Goal: Information Seeking & Learning: Understand process/instructions

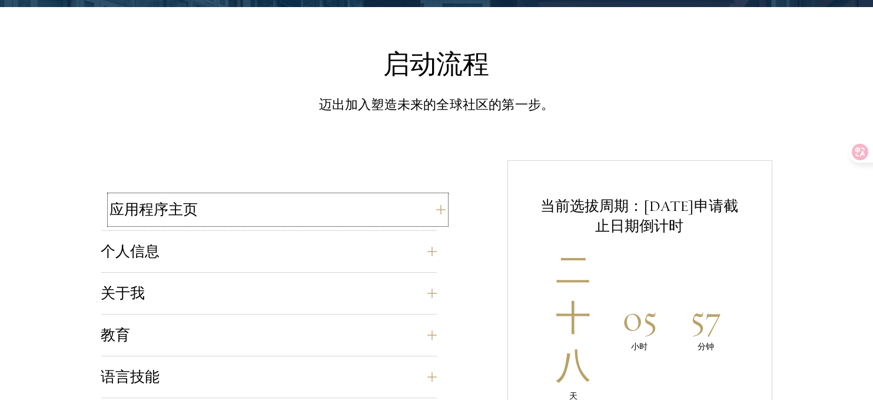
click at [261, 215] on button "应用程序主页" at bounding box center [278, 209] width 336 height 28
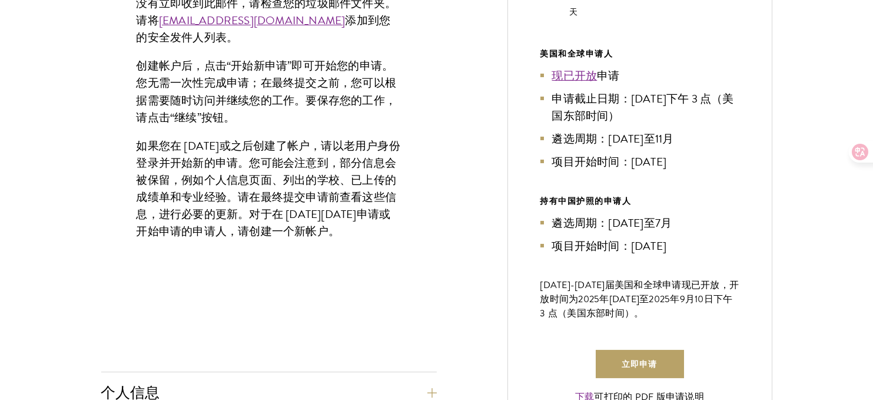
scroll to position [765, 0]
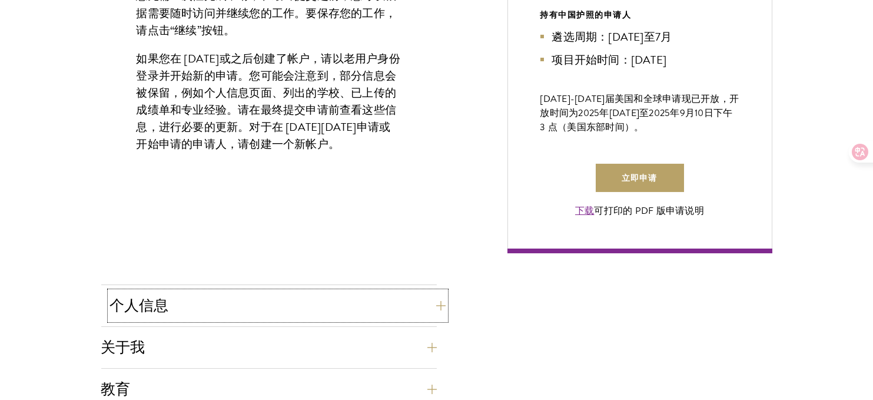
click at [251, 291] on button "个人信息" at bounding box center [278, 305] width 336 height 28
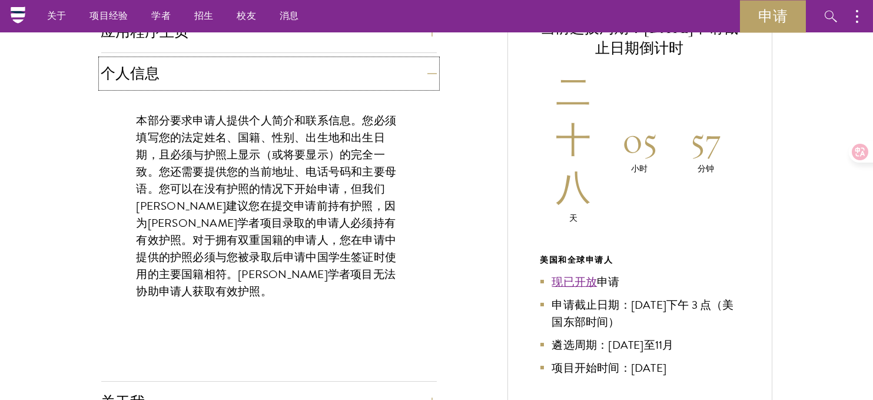
scroll to position [471, 0]
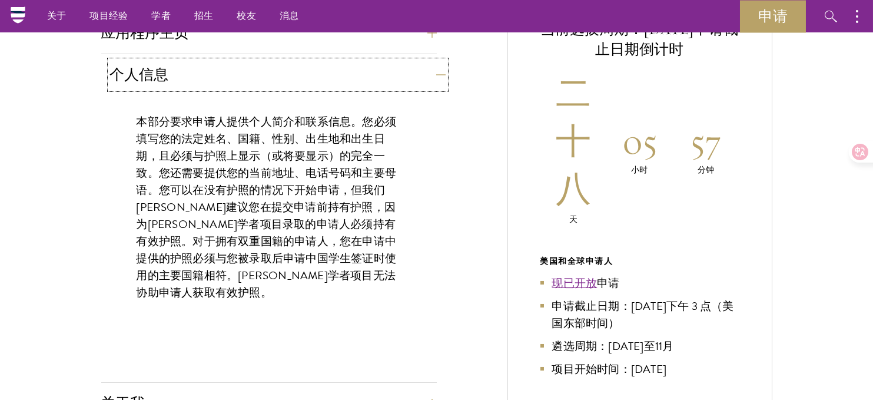
click at [201, 82] on button "个人信息" at bounding box center [278, 75] width 336 height 28
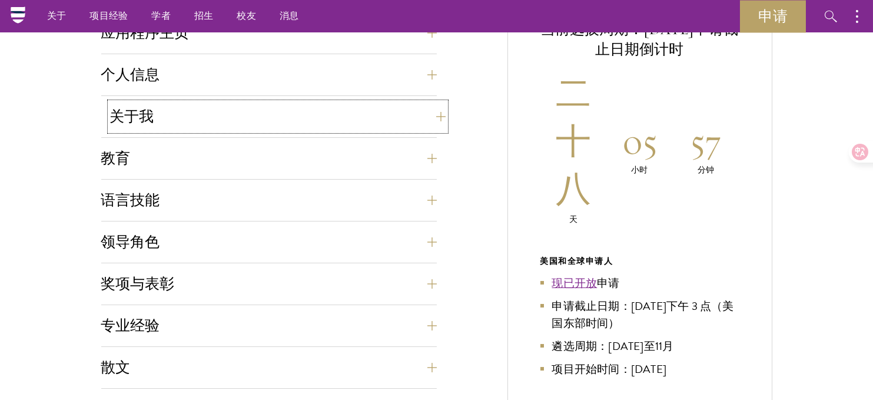
click at [183, 120] on button "关于我" at bounding box center [278, 116] width 336 height 28
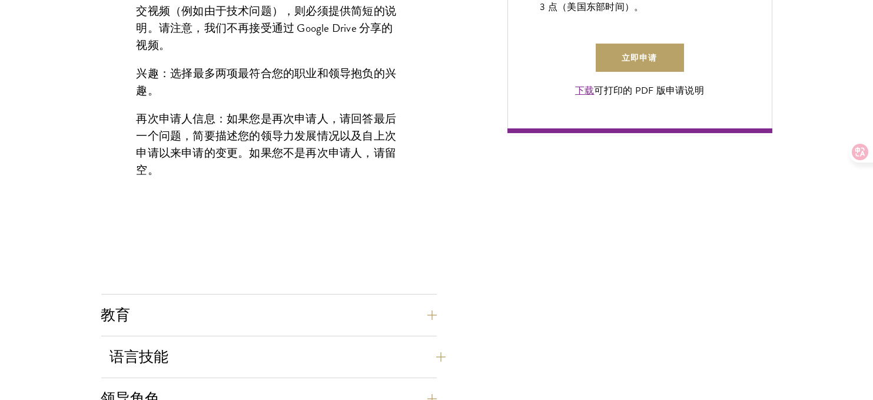
scroll to position [1001, 0]
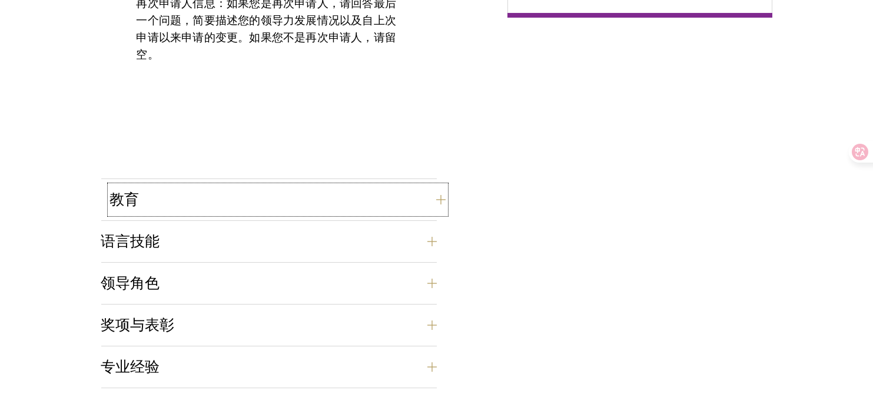
click at [203, 194] on button "教育" at bounding box center [278, 199] width 336 height 28
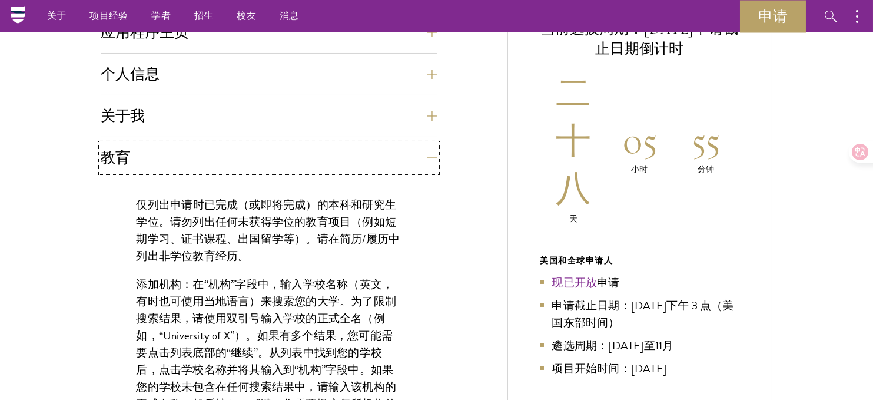
scroll to position [471, 0]
click at [181, 128] on button "关于我" at bounding box center [278, 116] width 336 height 28
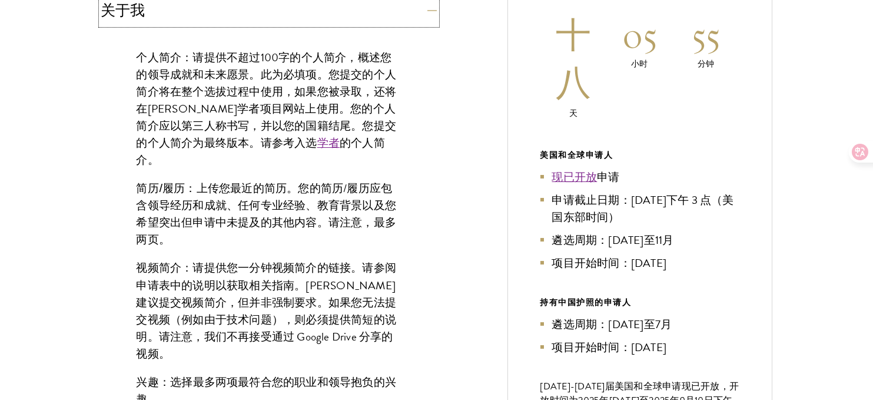
scroll to position [589, 0]
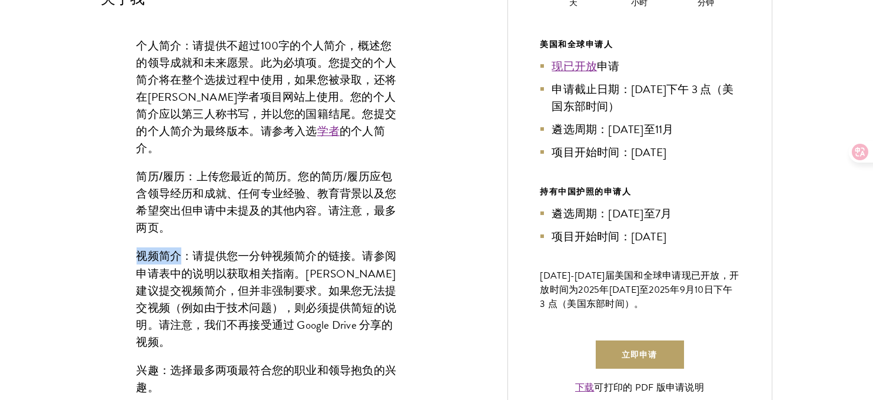
drag, startPoint x: 184, startPoint y: 238, endPoint x: 137, endPoint y: 239, distance: 47.7
click at [137, 248] on font "视频简介：" at bounding box center [165, 256] width 57 height 16
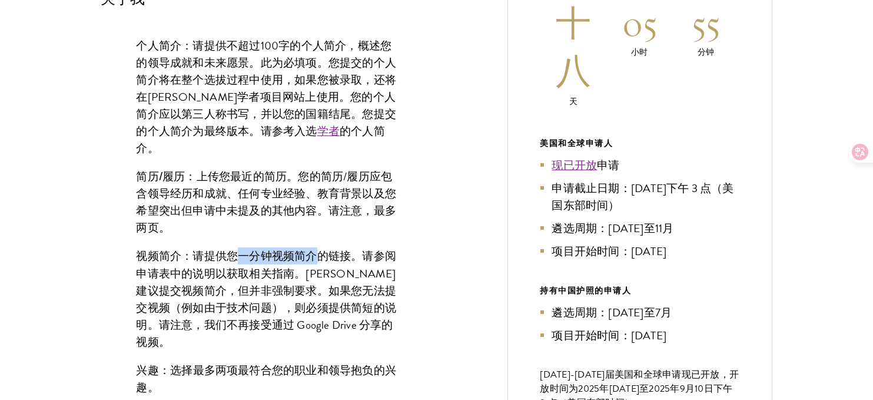
drag, startPoint x: 256, startPoint y: 240, endPoint x: 311, endPoint y: 234, distance: 55.7
click at [312, 247] on font "请提供您一分钟视频简介的链接。请参阅申请表中的说明以获取相关指南。[PERSON_NAME]建议提交视频简介，但并非强制要求。如果您无法提交视频（例如由于技术…" at bounding box center [267, 298] width 260 height 102
copy font "一分钟视频简介"
click at [258, 262] on font "请提供您一分钟视频简介的链接。请参阅申请表中的说明以获取相关指南。[PERSON_NAME]建议提交视频简介，但并非强制要求。如果您无法提交视频（例如由于技术…" at bounding box center [267, 298] width 260 height 102
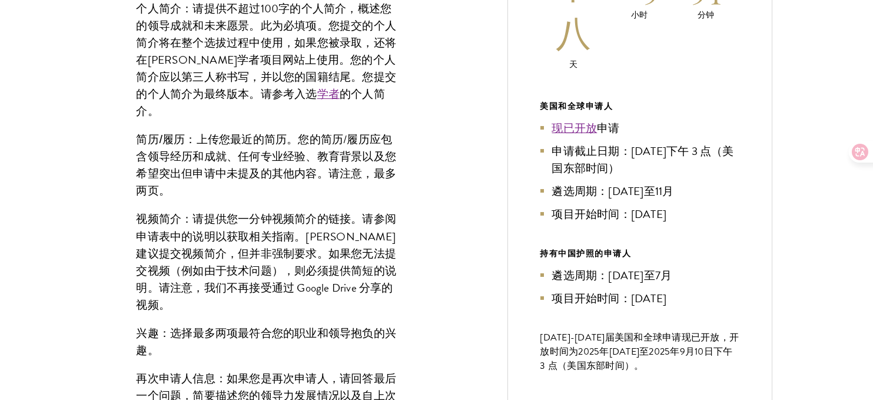
scroll to position [707, 0]
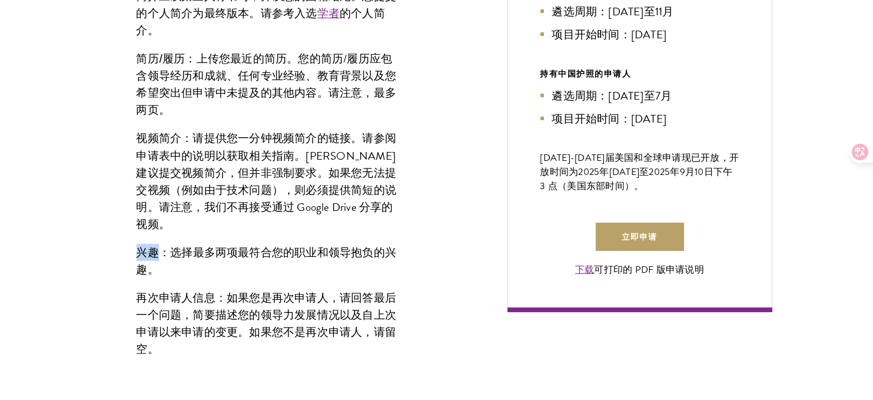
drag, startPoint x: 155, startPoint y: 214, endPoint x: 133, endPoint y: 218, distance: 22.7
click at [133, 218] on div "个人简介： 请提供不超过100字的个人简介，概述您的领导成就和未来愿景。此为必填项。您提交的个人简介将在整个选拔过程中使用，如果您被录取，还将在[PERSON…" at bounding box center [269, 144] width 336 height 485
copy font "兴趣"
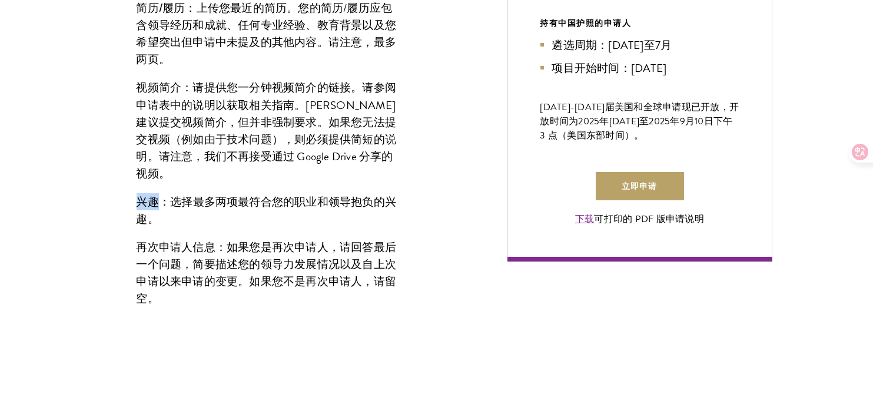
scroll to position [1001, 0]
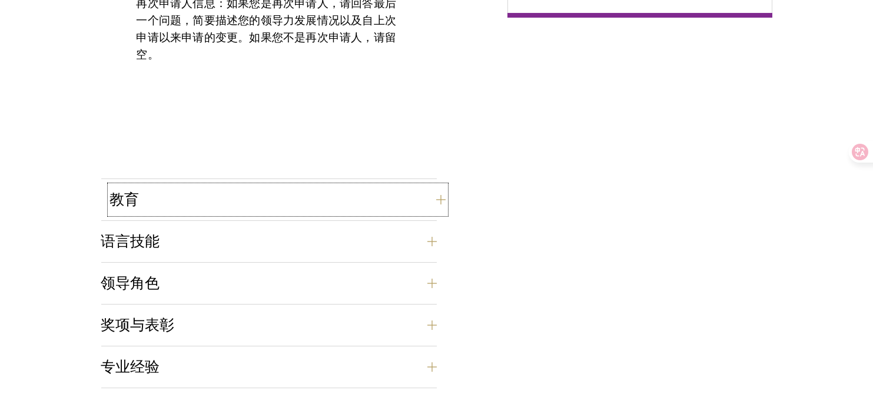
click at [154, 201] on button "教育" at bounding box center [278, 199] width 336 height 28
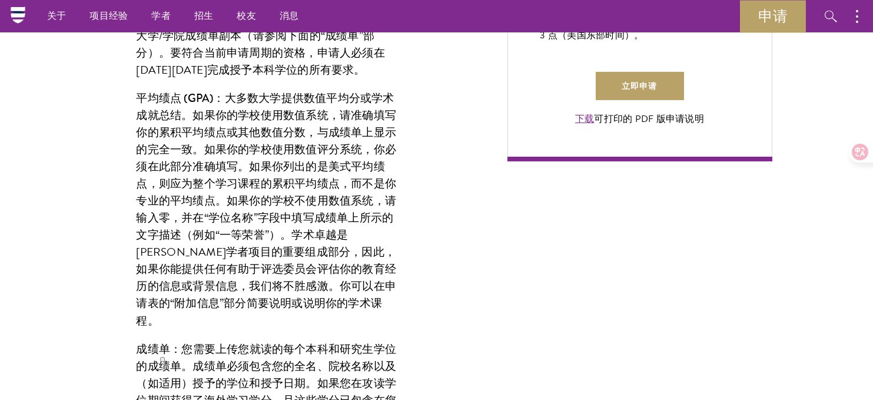
scroll to position [824, 0]
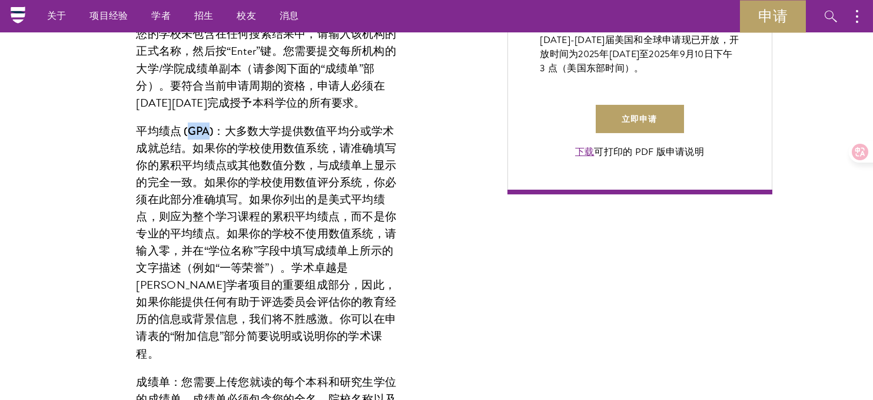
drag, startPoint x: 191, startPoint y: 131, endPoint x: 208, endPoint y: 131, distance: 17.7
click at [208, 131] on font "平均绩点 (GPA)：" at bounding box center [181, 131] width 88 height 16
copy font "GPA"
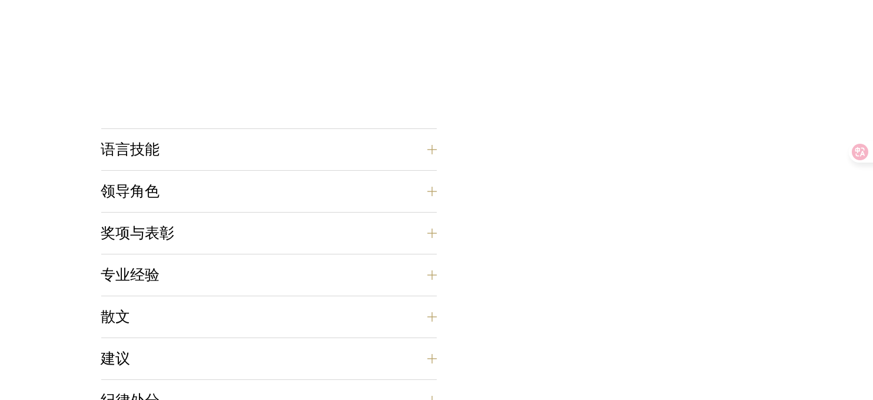
scroll to position [1943, 0]
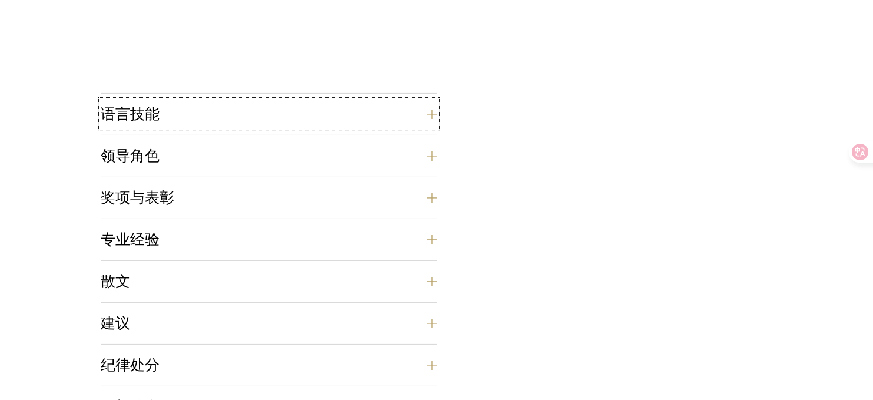
click at [173, 121] on button "语言技能" at bounding box center [269, 114] width 336 height 28
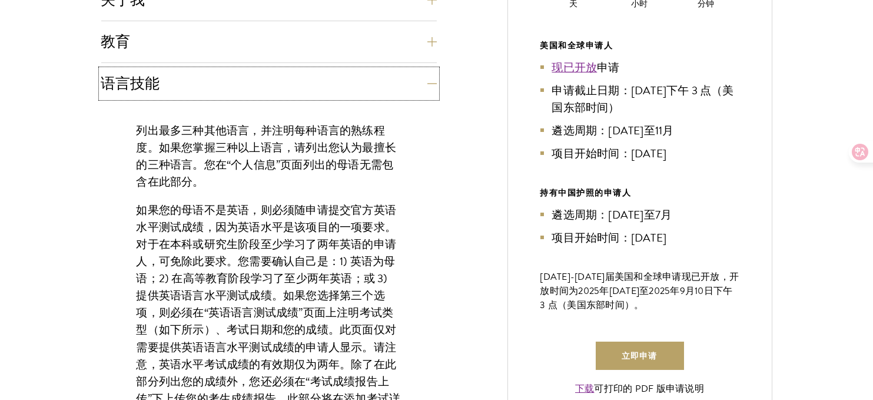
scroll to position [588, 0]
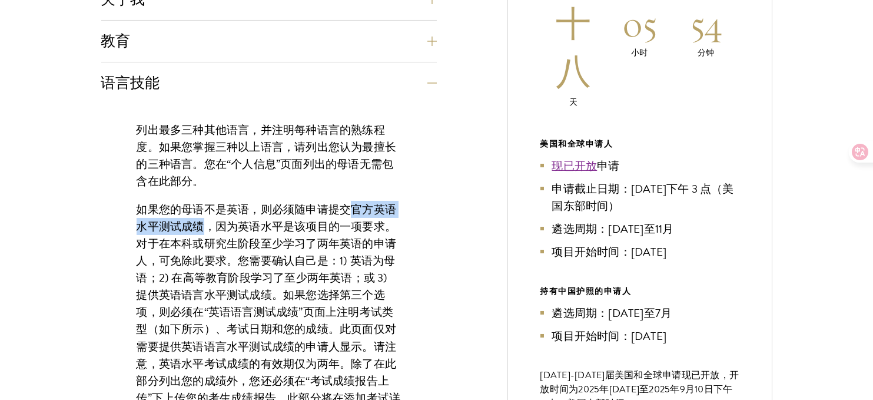
drag, startPoint x: 354, startPoint y: 204, endPoint x: 201, endPoint y: 228, distance: 154.3
click at [201, 228] on font "如果您的母语不是英语，则必须随申请提交官方英语水平测试成绩，因为英语水平是该项目的一项要求。对于在本科或研究生阶段至少学习了两年英语的申请人，可免除此要求。您…" at bounding box center [269, 321] width 264 height 240
click at [204, 278] on font "如果您的母语不是英语，则必须随申请提交官方英语水平测试成绩，因为英语水平是该项目的一项要求。对于在本科或研究生阶段至少学习了两年英语的申请人，可免除此要求。您…" at bounding box center [269, 321] width 264 height 240
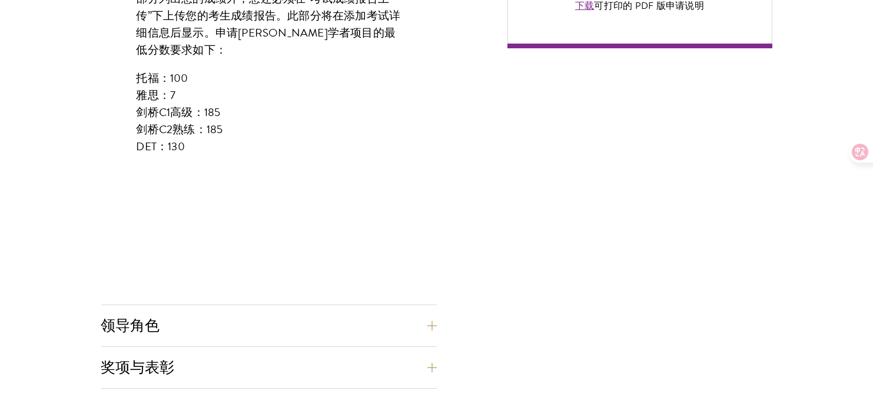
scroll to position [1118, 0]
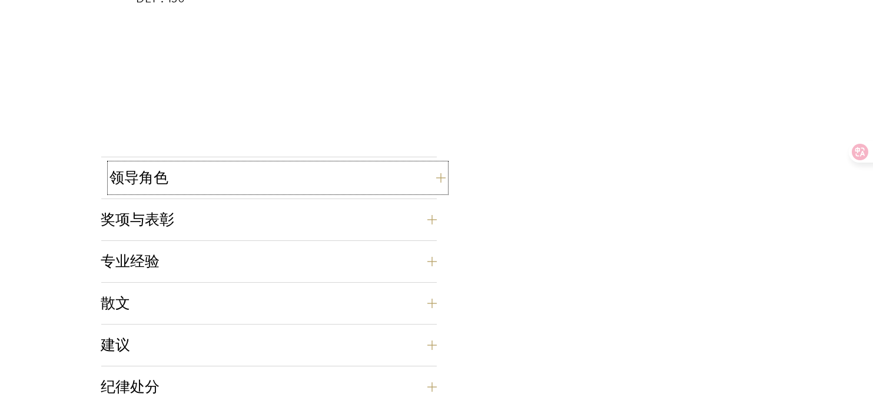
click at [197, 181] on button "领导角色" at bounding box center [278, 178] width 336 height 28
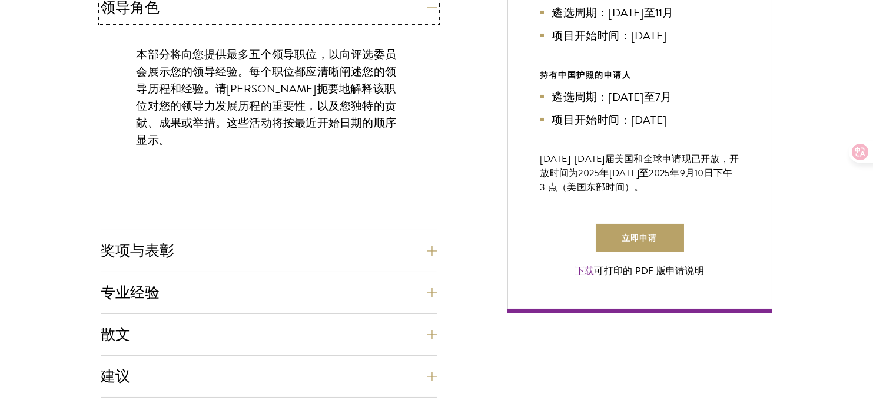
scroll to position [706, 0]
click at [151, 233] on div "应用程序主页 在线申请表必须用英文填写。所有申请材料必须以电子方式提交；我们不接受通过电子邮件或邮寄方式提交的材料。 首先，请创建一个帐户并开始新的申请。创建…" at bounding box center [269, 216] width 336 height 864
click at [151, 238] on button "奖项与表彰" at bounding box center [278, 250] width 336 height 28
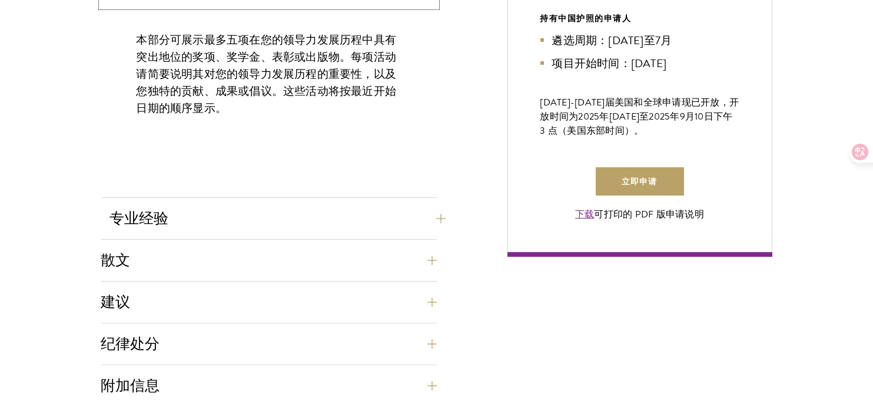
scroll to position [765, 0]
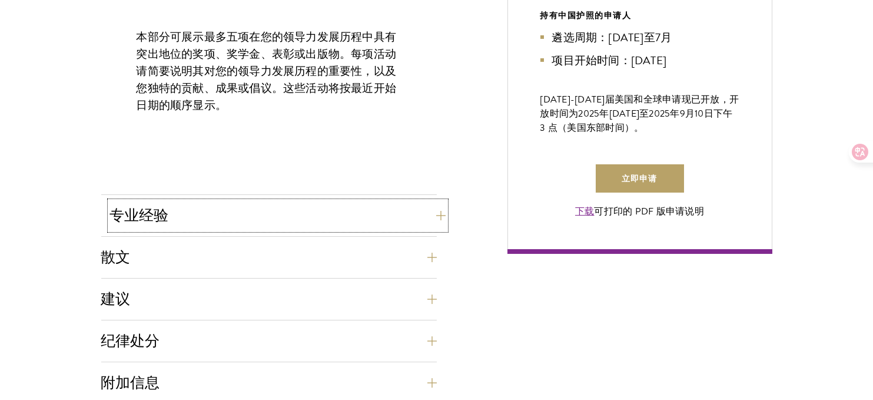
click at [165, 210] on font "专业经验" at bounding box center [139, 215] width 59 height 18
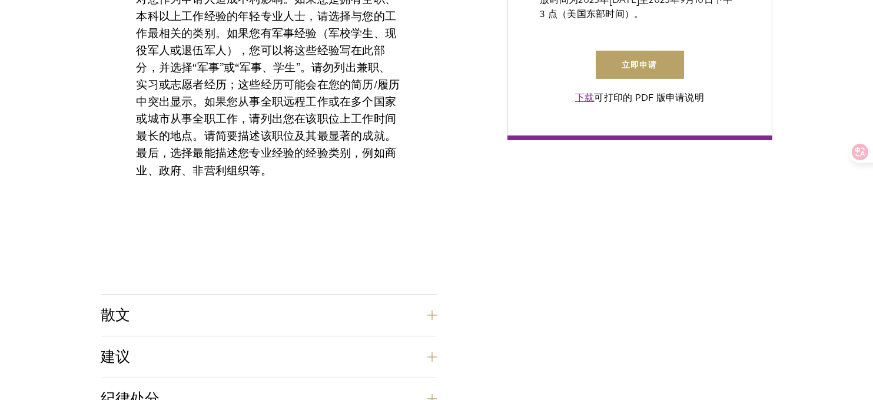
scroll to position [883, 0]
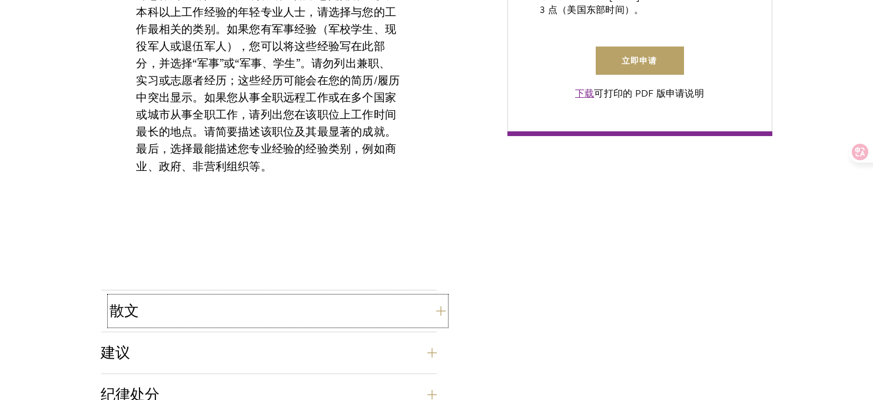
click at [171, 319] on button "散文" at bounding box center [278, 311] width 336 height 28
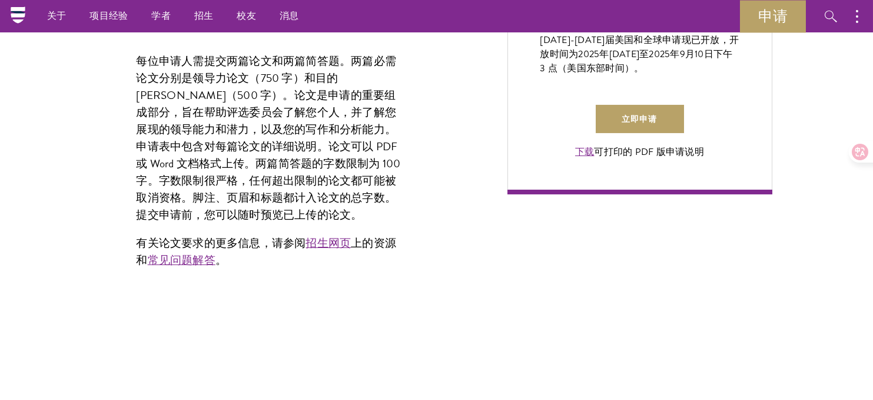
scroll to position [824, 0]
drag, startPoint x: 230, startPoint y: 59, endPoint x: 343, endPoint y: 53, distance: 112.6
click at [343, 53] on font "每位申请人需提交两篇论文和两篇简答题。两篇必需论文分别是领导力论文（750 字）和目的[PERSON_NAME]（500 字）。论文是申请的重要组成部分，旨在…" at bounding box center [269, 138] width 264 height 171
click at [298, 139] on font "每位申请人需提交两篇论文和两篇简答题。两篇必需论文分别是领导力论文（750 字）和目的[PERSON_NAME]（500 字）。论文是申请的重要组成部分，旨在…" at bounding box center [269, 138] width 264 height 171
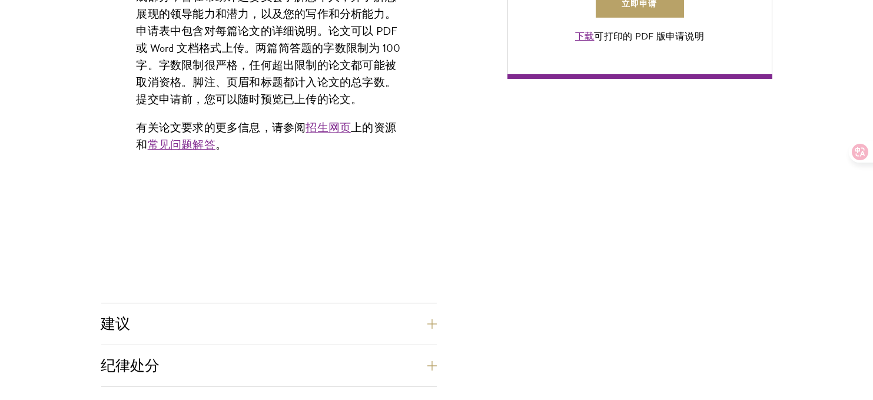
scroll to position [1000, 0]
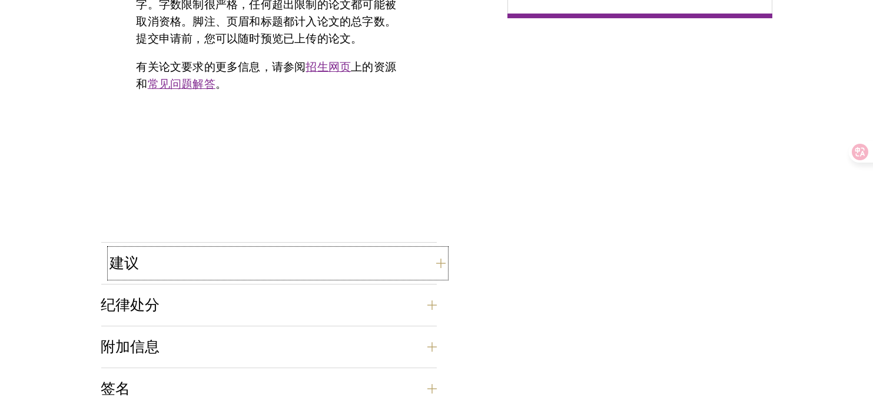
click at [154, 264] on button "建议" at bounding box center [278, 263] width 336 height 28
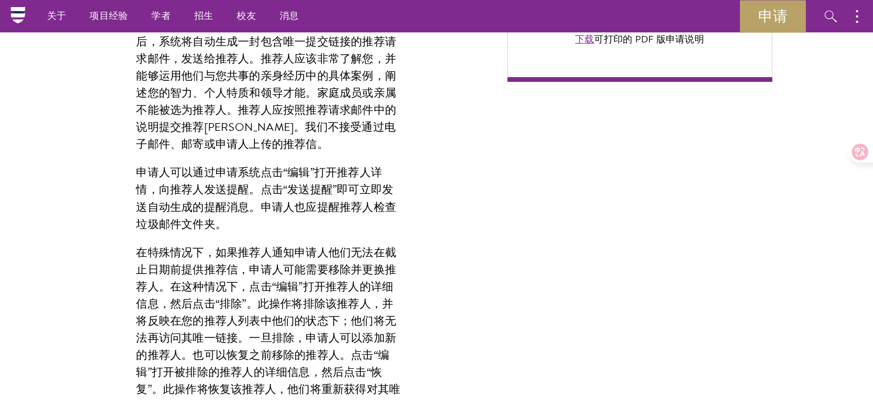
scroll to position [824, 0]
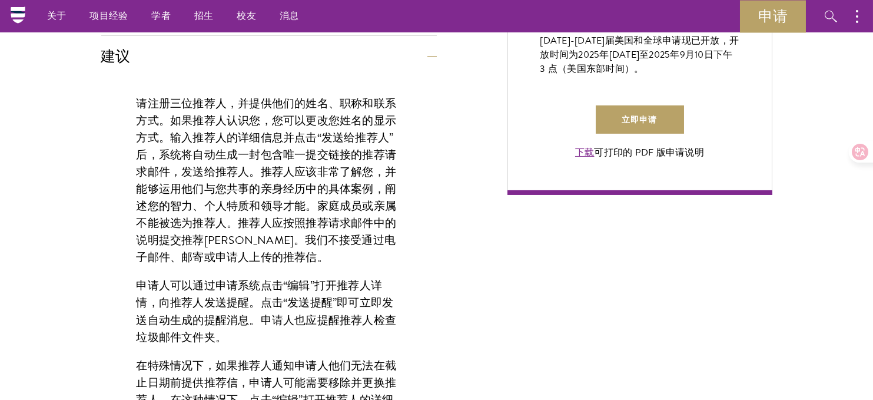
click at [140, 95] on font "请注册三位推荐人，并提供他们的姓名、职称和联系方式。如果推荐人认识您，您可以更改您姓名的显示方式。输入推荐人的详细信息并点击“发送给推荐人”后，系统将自动生成…" at bounding box center [267, 172] width 260 height 154
drag, startPoint x: 138, startPoint y: 94, endPoint x: 218, endPoint y: 97, distance: 80.1
click at [218, 97] on font "请注册三位推荐人，并提供他们的姓名、职称和联系方式。如果推荐人认识您，您可以更改您姓名的显示方式。输入推荐人的详细信息并点击“发送给推荐人”后，系统将自动生成…" at bounding box center [267, 172] width 260 height 154
click at [187, 119] on font "请注册三位推荐人，并提供他们的姓名、职称和联系方式。如果推荐人认识您，您可以更改您姓名的显示方式。输入推荐人的详细信息并点击“发送给推荐人”后，系统将自动生成…" at bounding box center [267, 172] width 260 height 154
drag, startPoint x: 158, startPoint y: 100, endPoint x: 226, endPoint y: 98, distance: 67.7
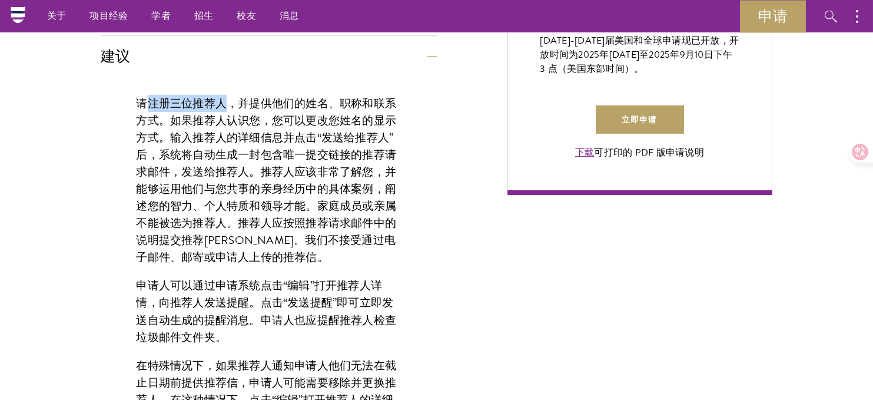
click at [226, 98] on font "请注册三位推荐人，并提供他们的姓名、职称和联系方式。如果推荐人认识您，您可以更改您姓名的显示方式。输入推荐人的详细信息并点击“发送给推荐人”后，系统将自动生成…" at bounding box center [267, 172] width 260 height 154
copy font "注册三位推荐人"
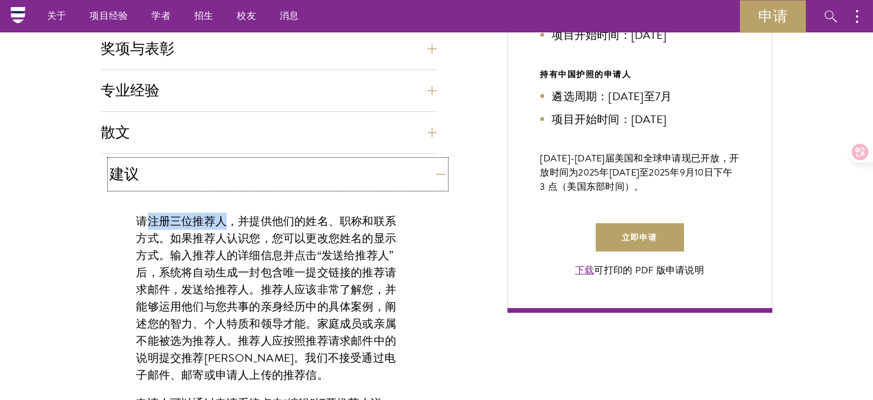
click at [167, 171] on button "建议" at bounding box center [278, 174] width 336 height 28
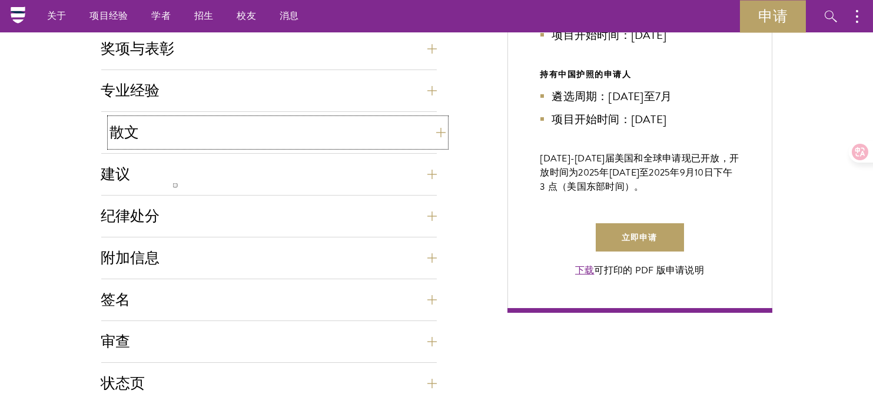
click at [151, 121] on button "散文" at bounding box center [278, 132] width 336 height 28
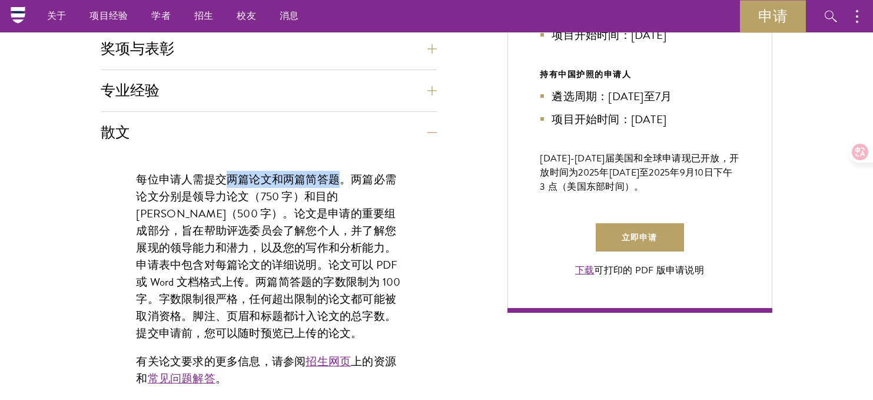
drag, startPoint x: 231, startPoint y: 177, endPoint x: 344, endPoint y: 171, distance: 113.2
click at [344, 171] on font "每位申请人需提交两篇论文和两篇简答题。两篇必需论文分别是领导力论文（750 字）和目的[PERSON_NAME]（500 字）。论文是申请的重要组成部分，旨在…" at bounding box center [269, 256] width 264 height 171
copy font "两篇论文和两篇简答题"
click at [270, 197] on font "每位申请人需提交两篇论文和两篇简答题。两篇必需论文分别是领导力论文（750 字）和目的[PERSON_NAME]（500 字）。论文是申请的重要组成部分，旨在…" at bounding box center [269, 256] width 264 height 171
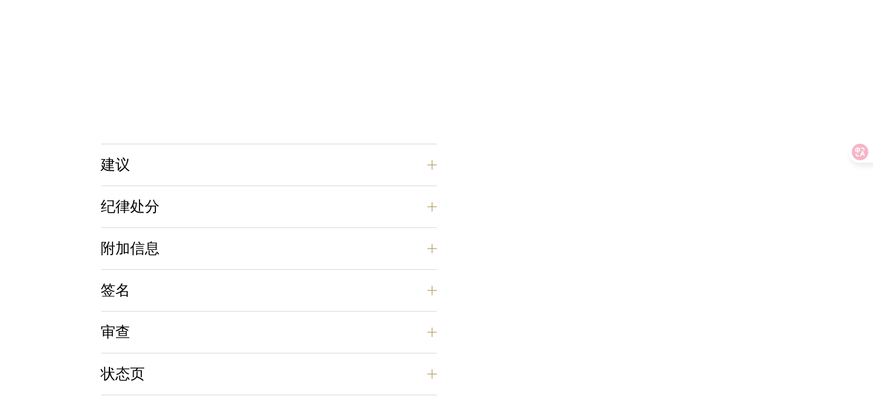
scroll to position [1295, 0]
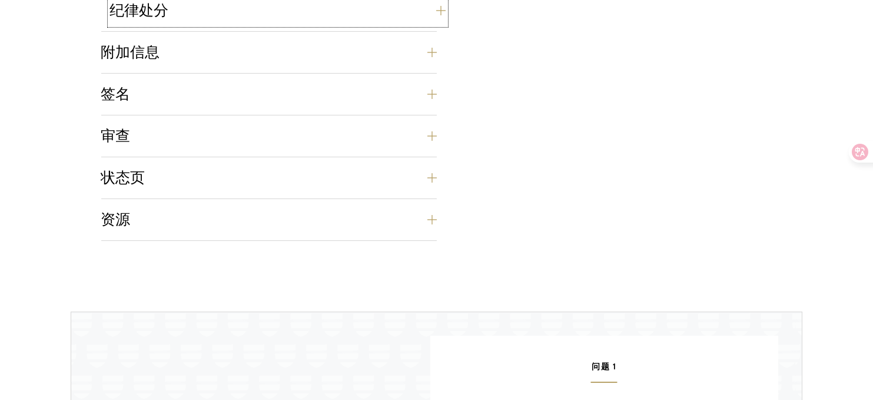
click at [158, 4] on font "纪律处分" at bounding box center [139, 10] width 59 height 18
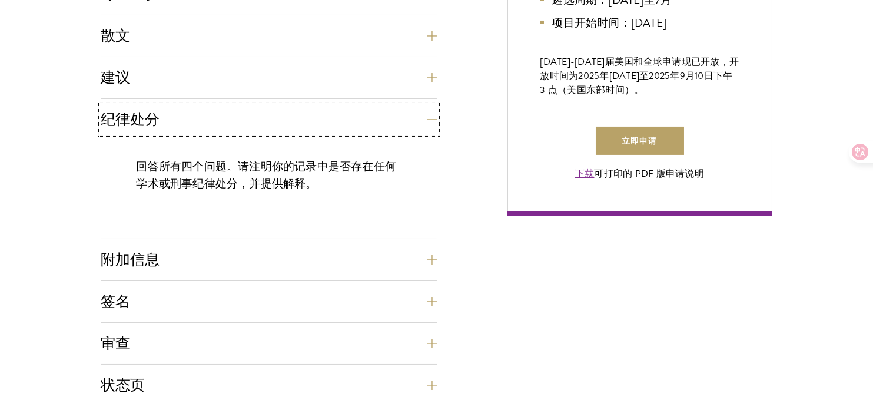
scroll to position [804, 0]
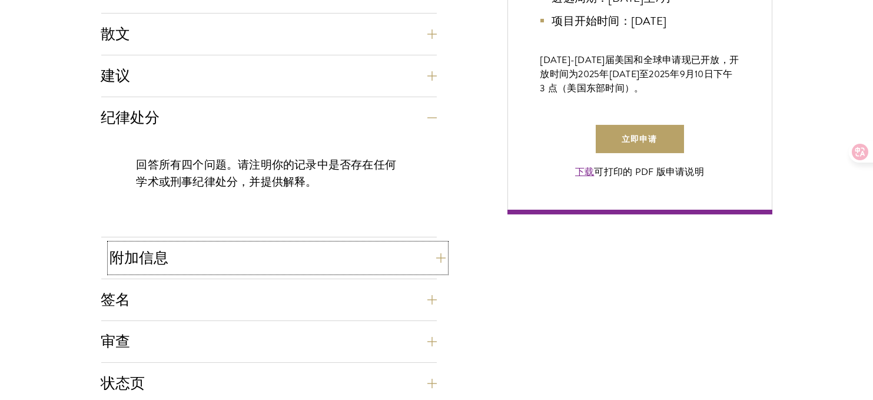
click at [154, 262] on font "附加信息" at bounding box center [139, 257] width 59 height 18
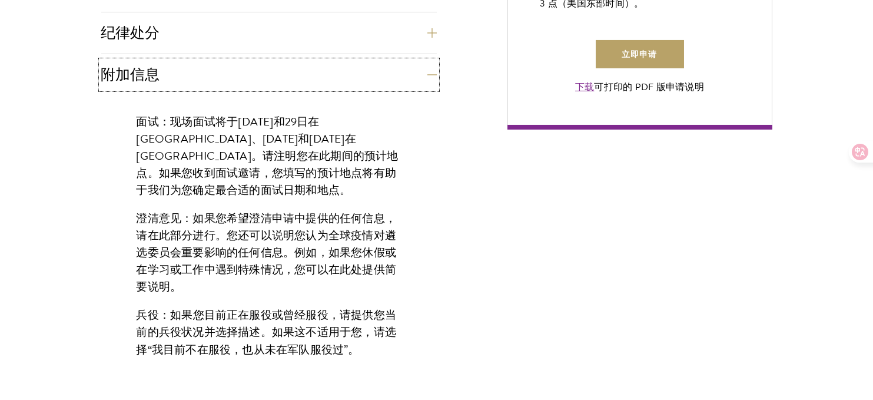
scroll to position [981, 0]
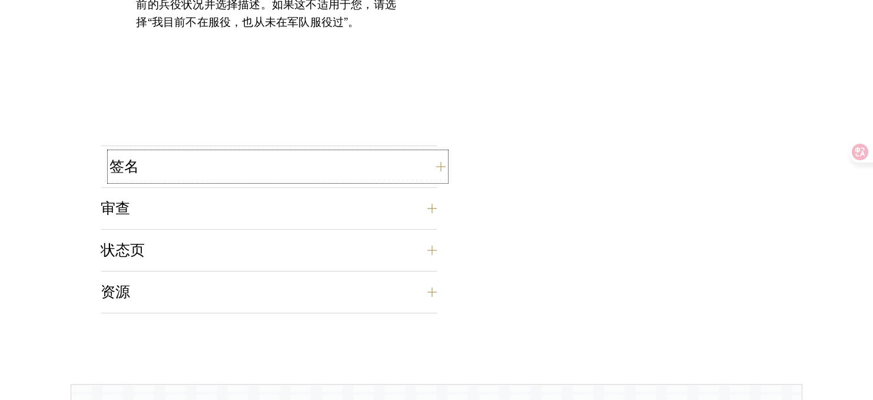
click at [165, 163] on button "签名" at bounding box center [278, 166] width 336 height 28
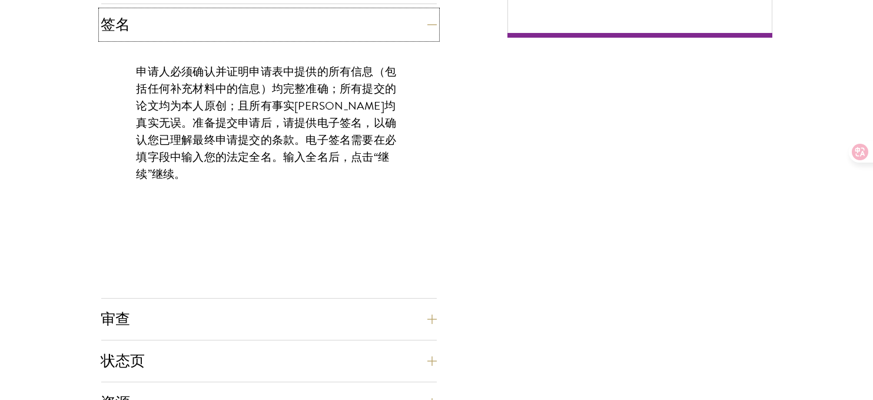
scroll to position [1158, 0]
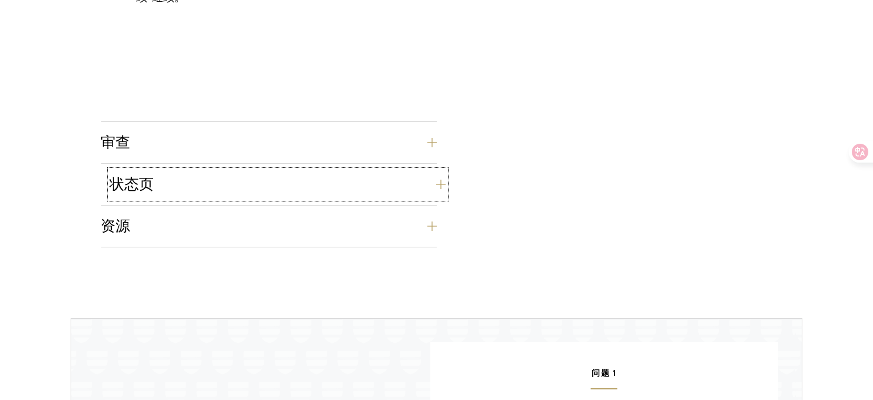
click at [155, 185] on button "状态页" at bounding box center [278, 184] width 336 height 28
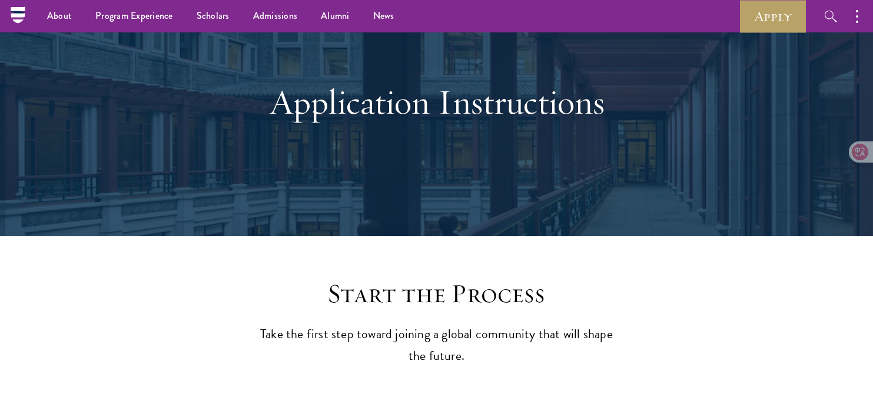
scroll to position [0, 0]
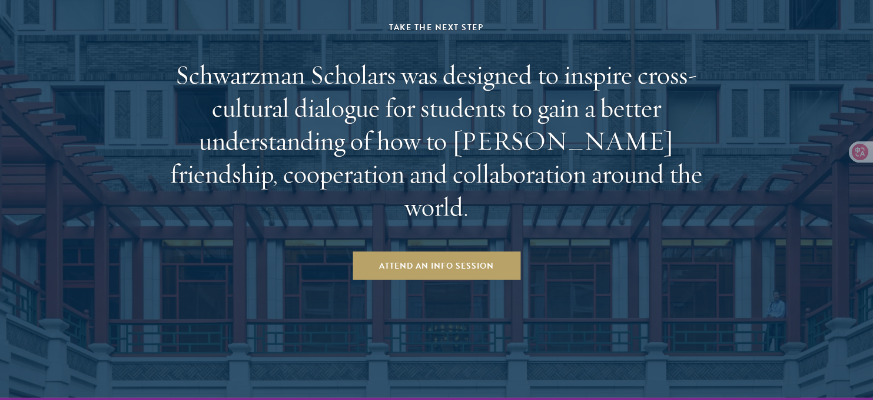
scroll to position [2389, 0]
